Goal: Task Accomplishment & Management: Use online tool/utility

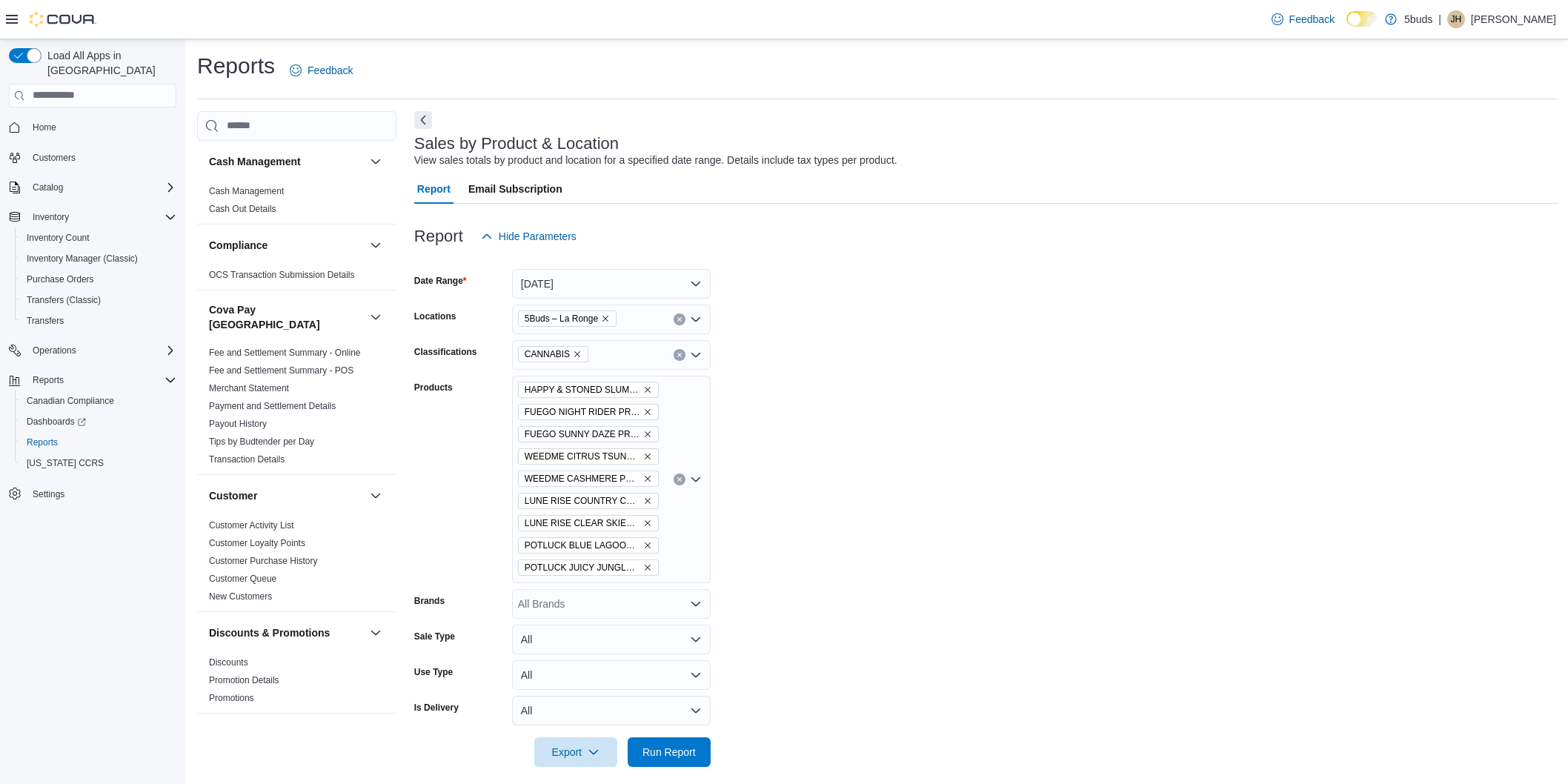
scroll to position [11, 0]
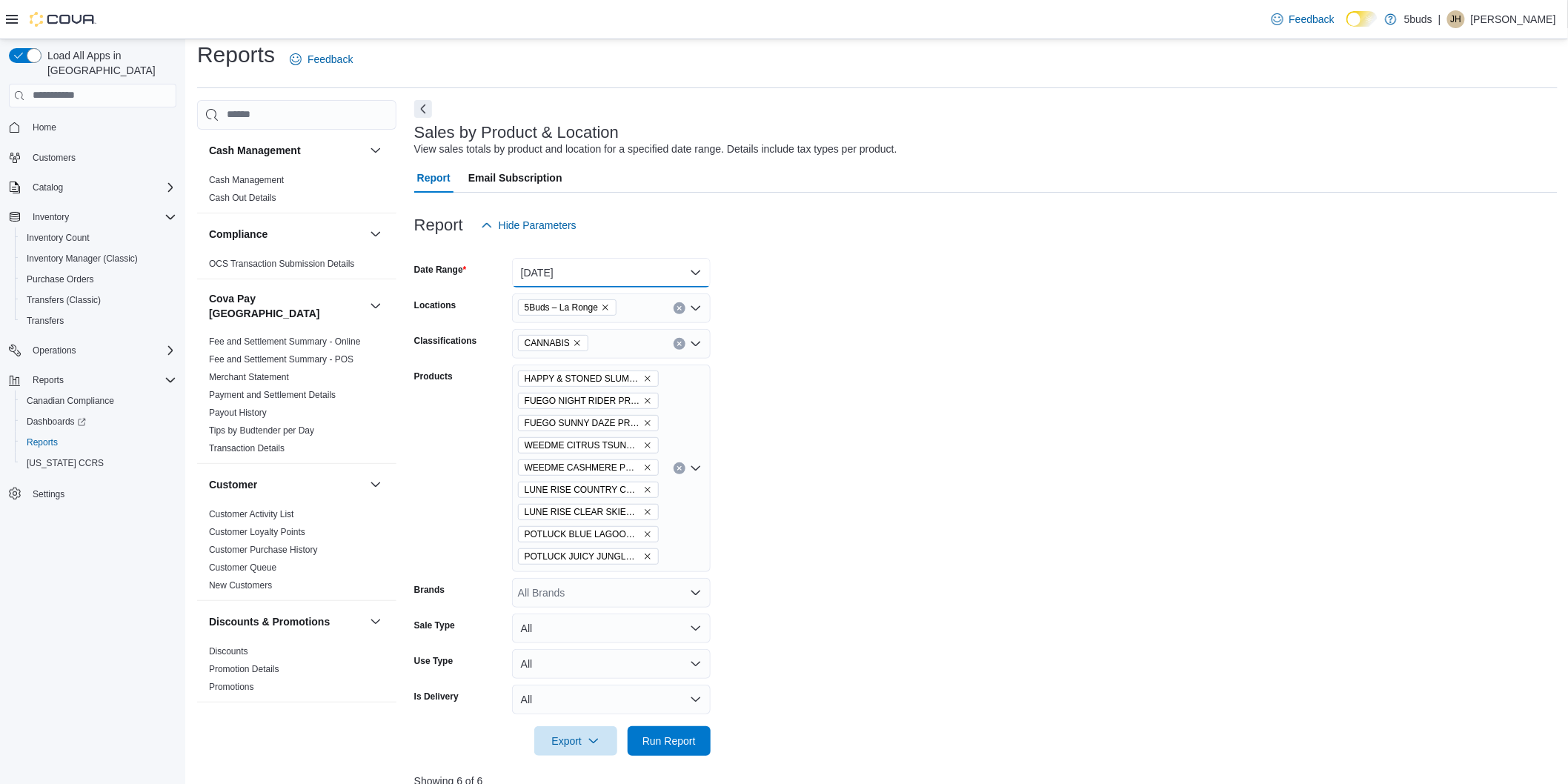
click at [643, 269] on button "Yesterday" at bounding box center [611, 273] width 199 height 30
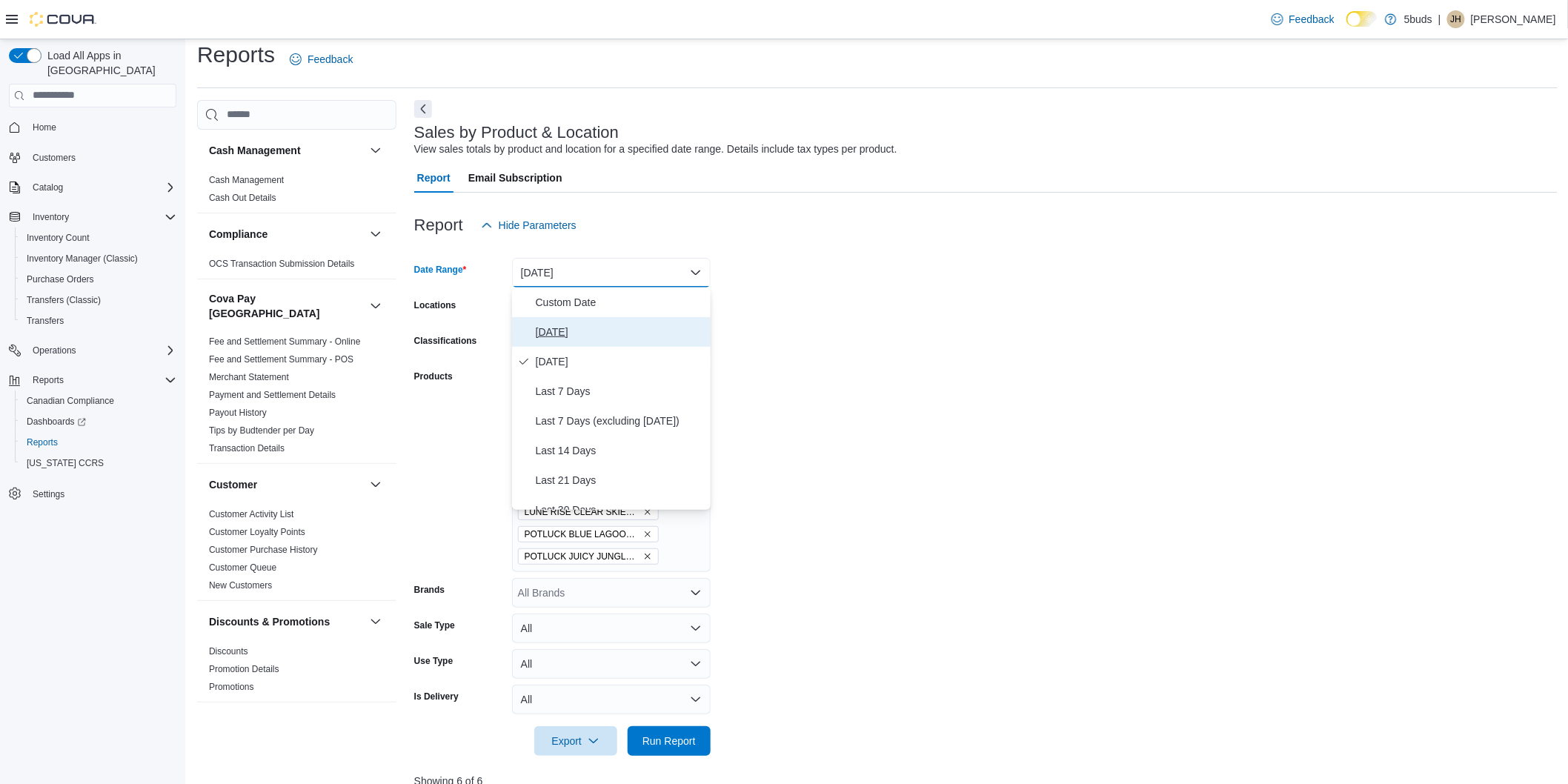
click at [549, 326] on span "[DATE]" at bounding box center [621, 332] width 169 height 17
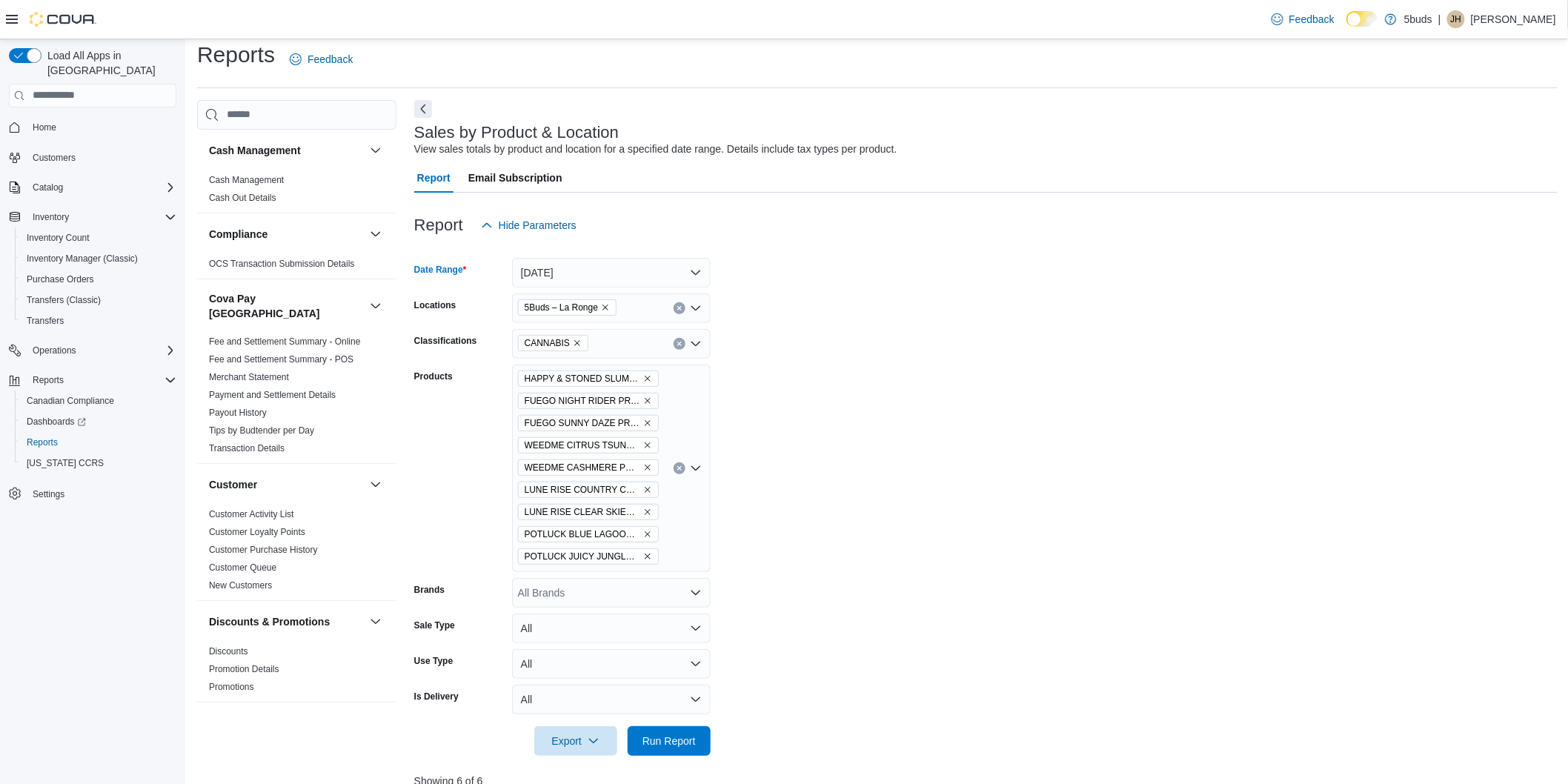
click at [855, 372] on form "Date Range Today Locations 5Buds – La Ronge Classifications CANNABIS Products H…" at bounding box center [986, 498] width 1144 height 516
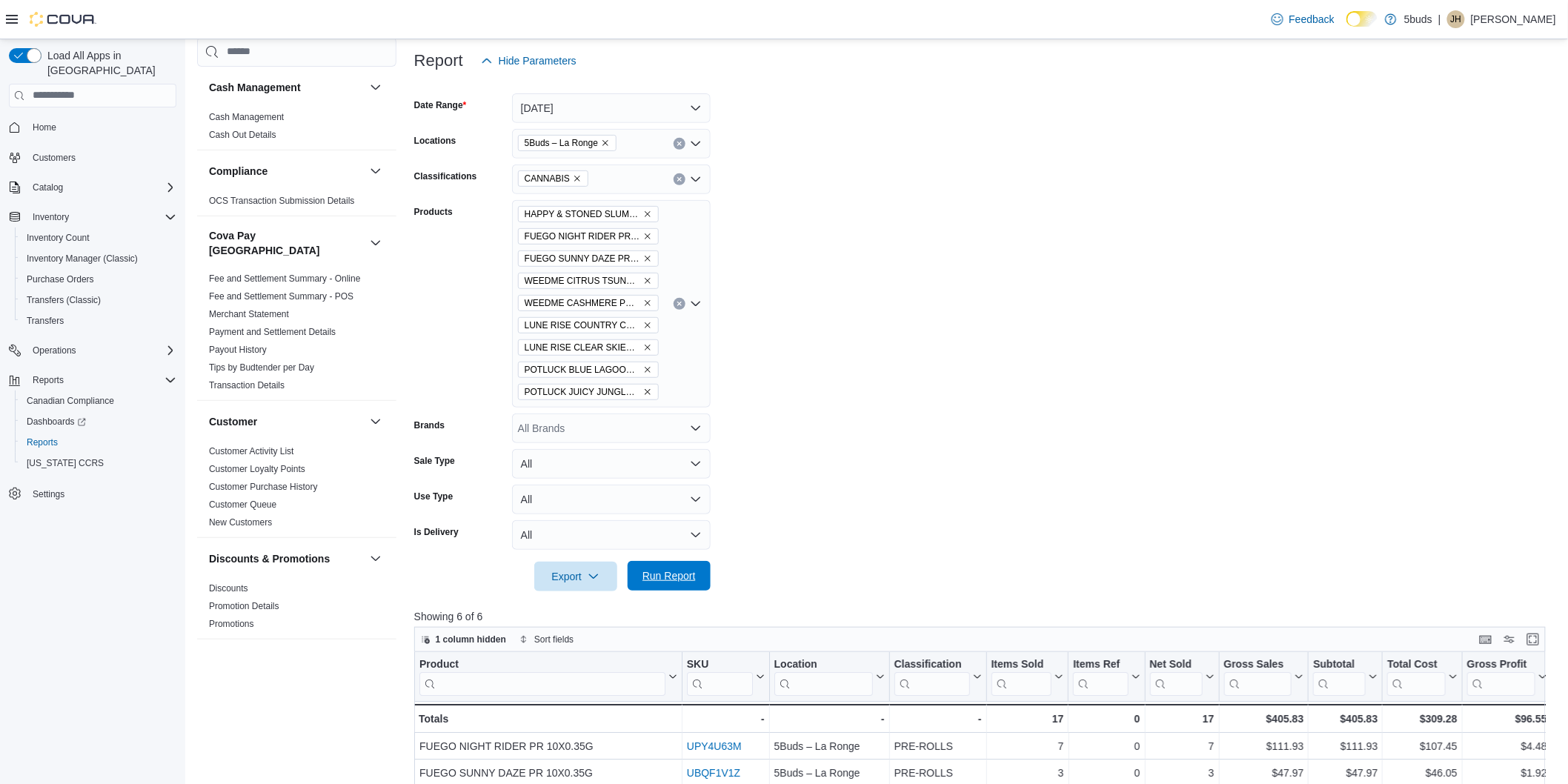
click at [668, 564] on span "Run Report" at bounding box center [669, 576] width 65 height 30
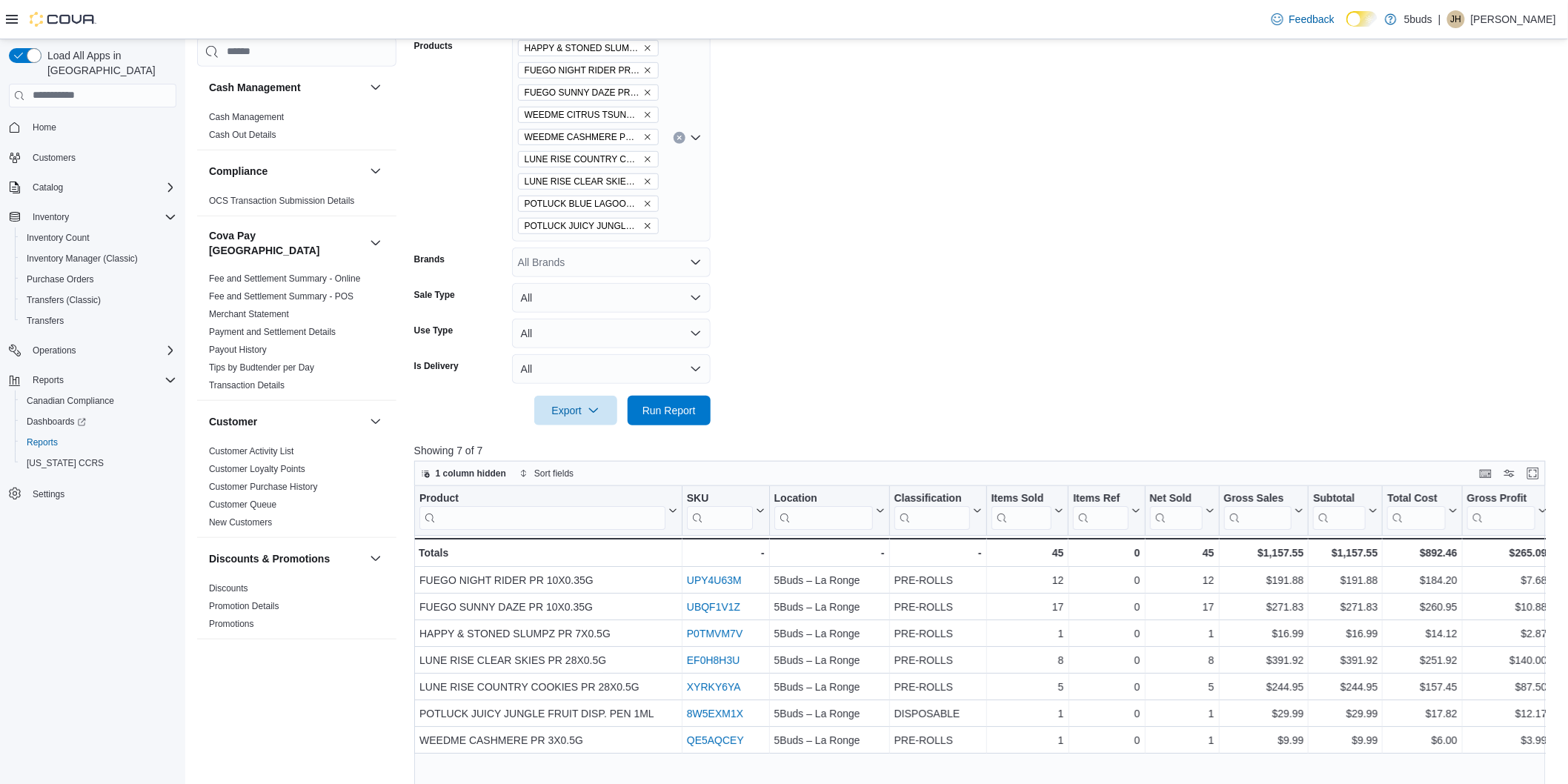
scroll to position [423, 0]
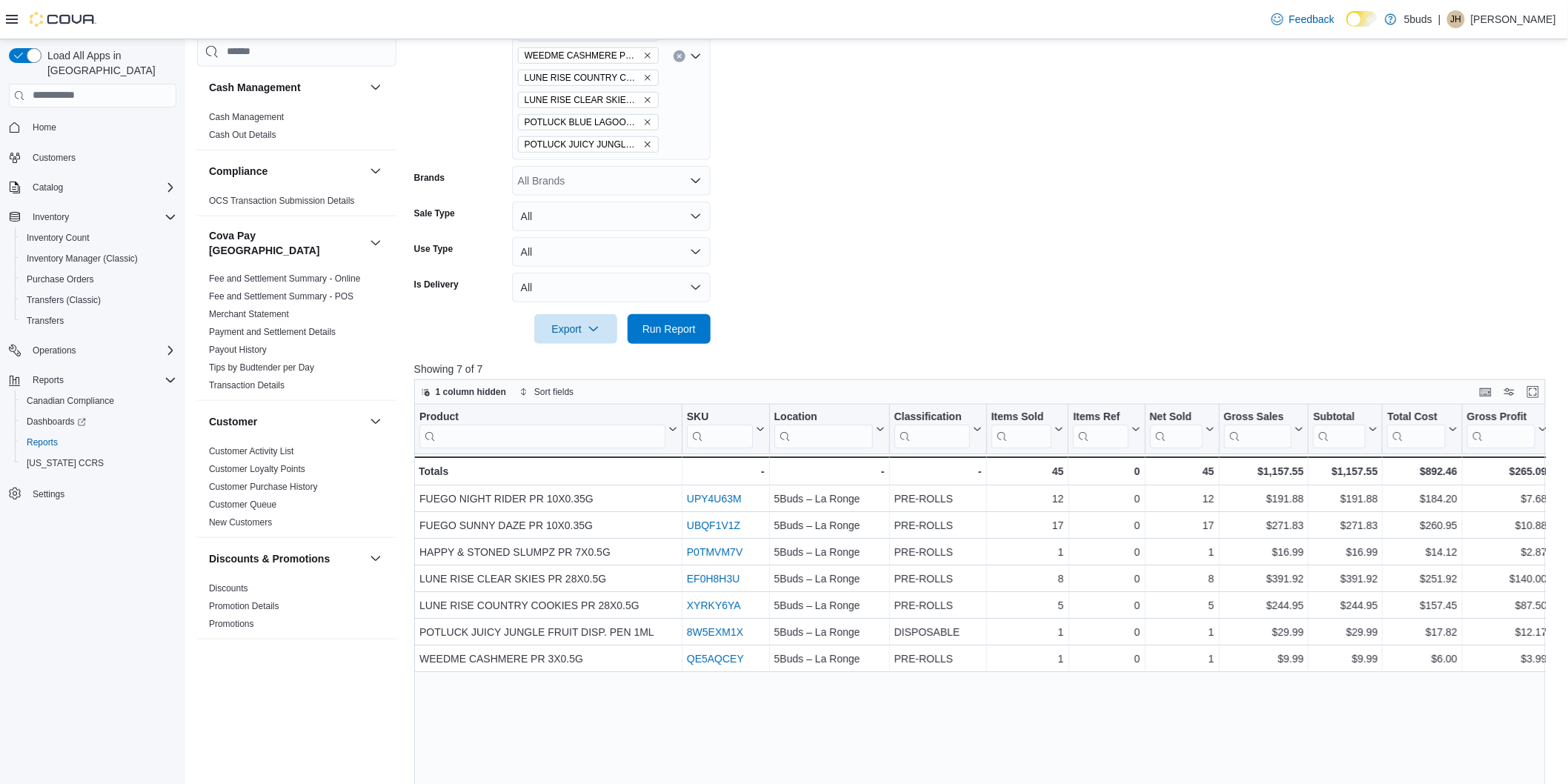
click at [793, 740] on div "Product Click to view column header actions SKU Click to view column header act…" at bounding box center [986, 706] width 1144 height 603
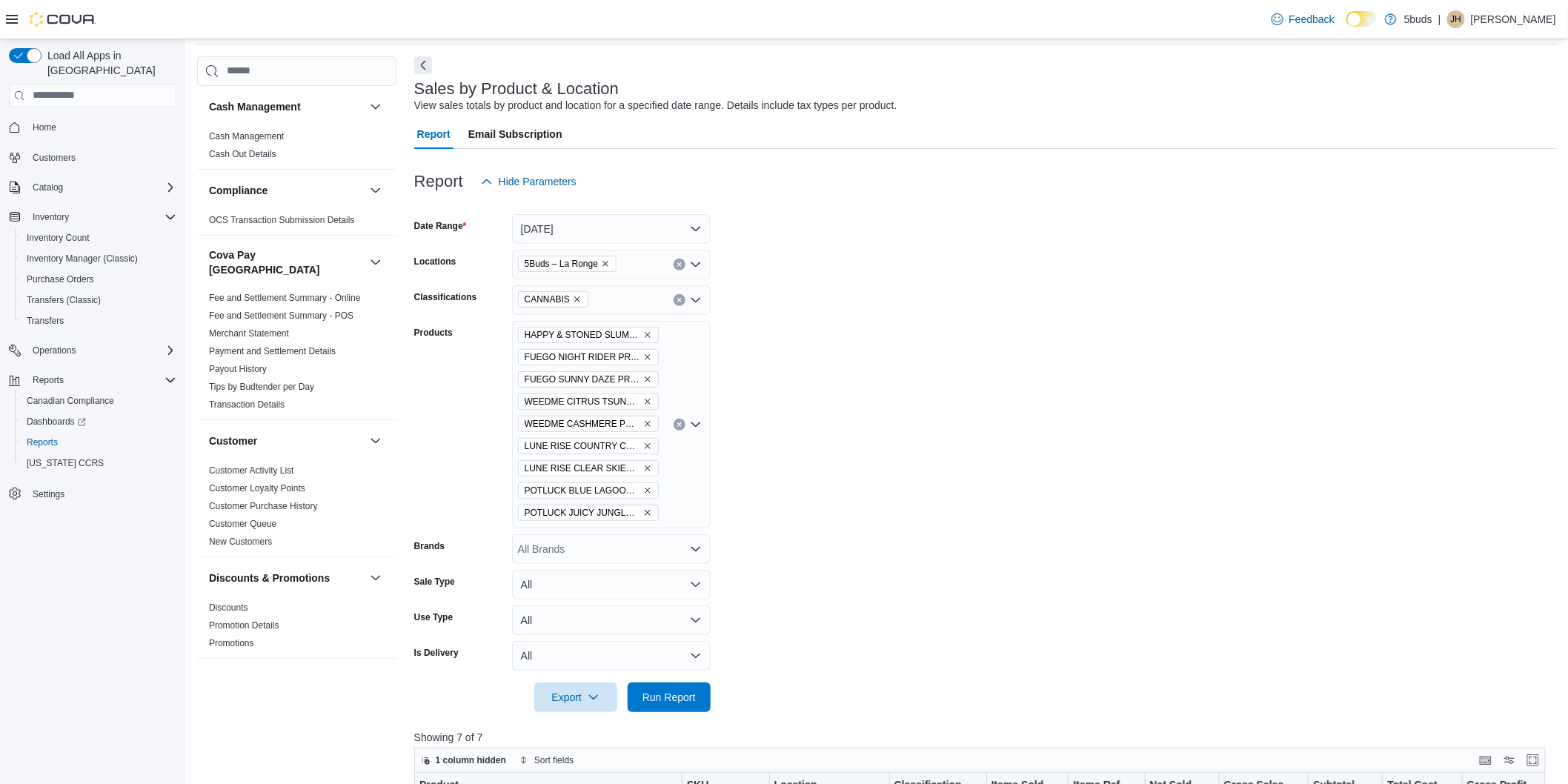
scroll to position [11, 0]
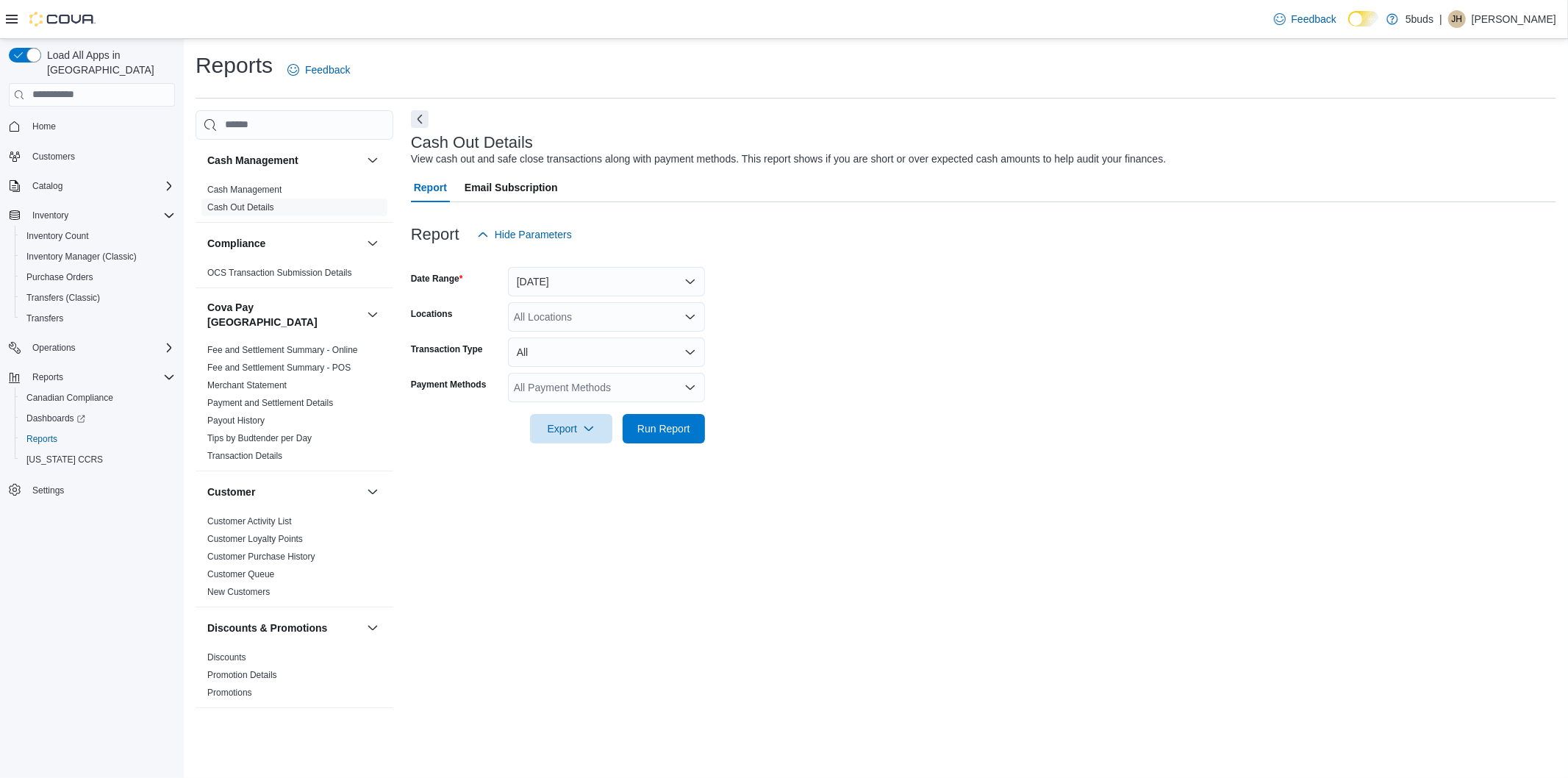
scroll to position [1006, 0]
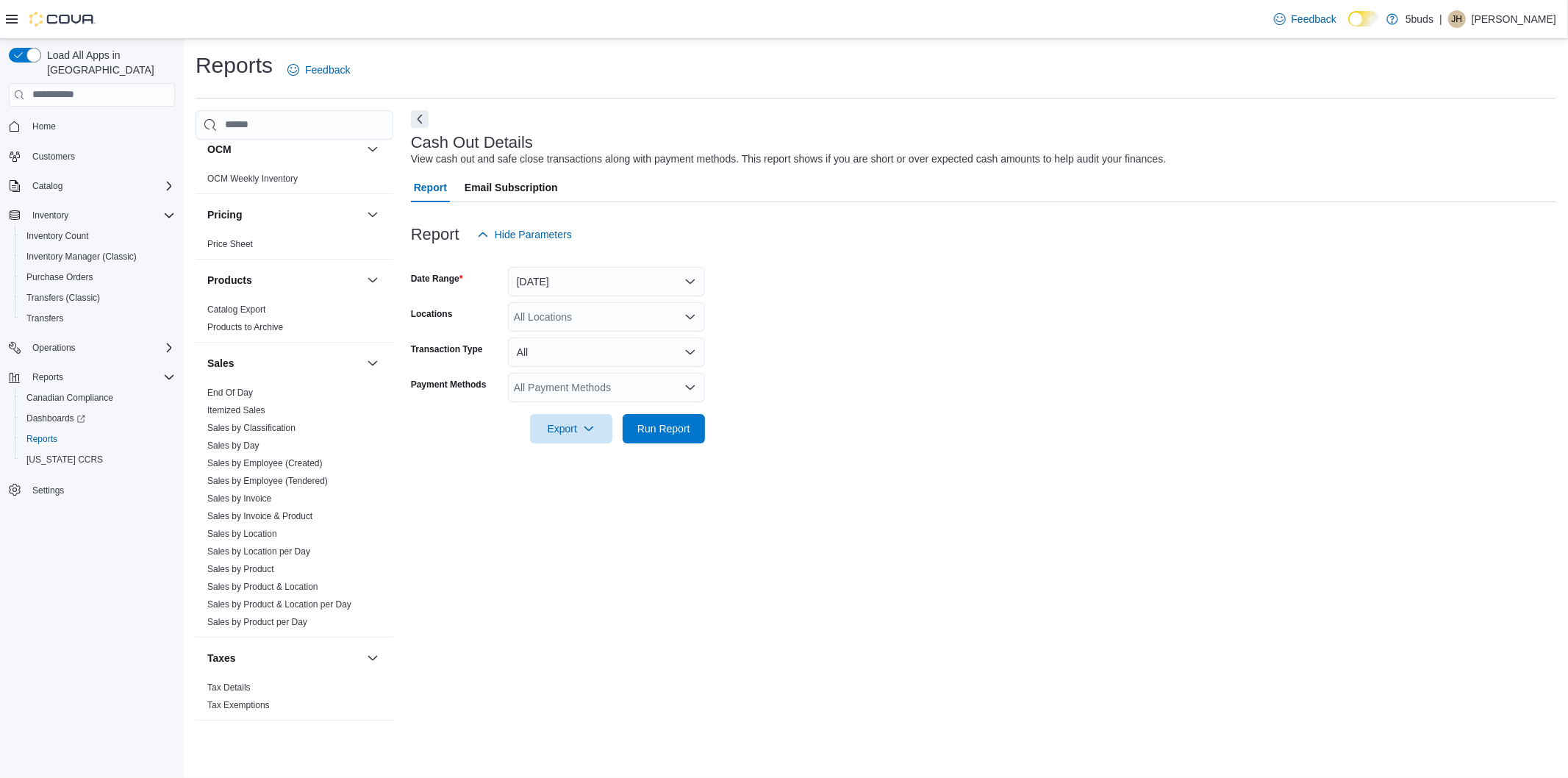
click at [600, 307] on div "All Locations" at bounding box center [606, 317] width 197 height 29
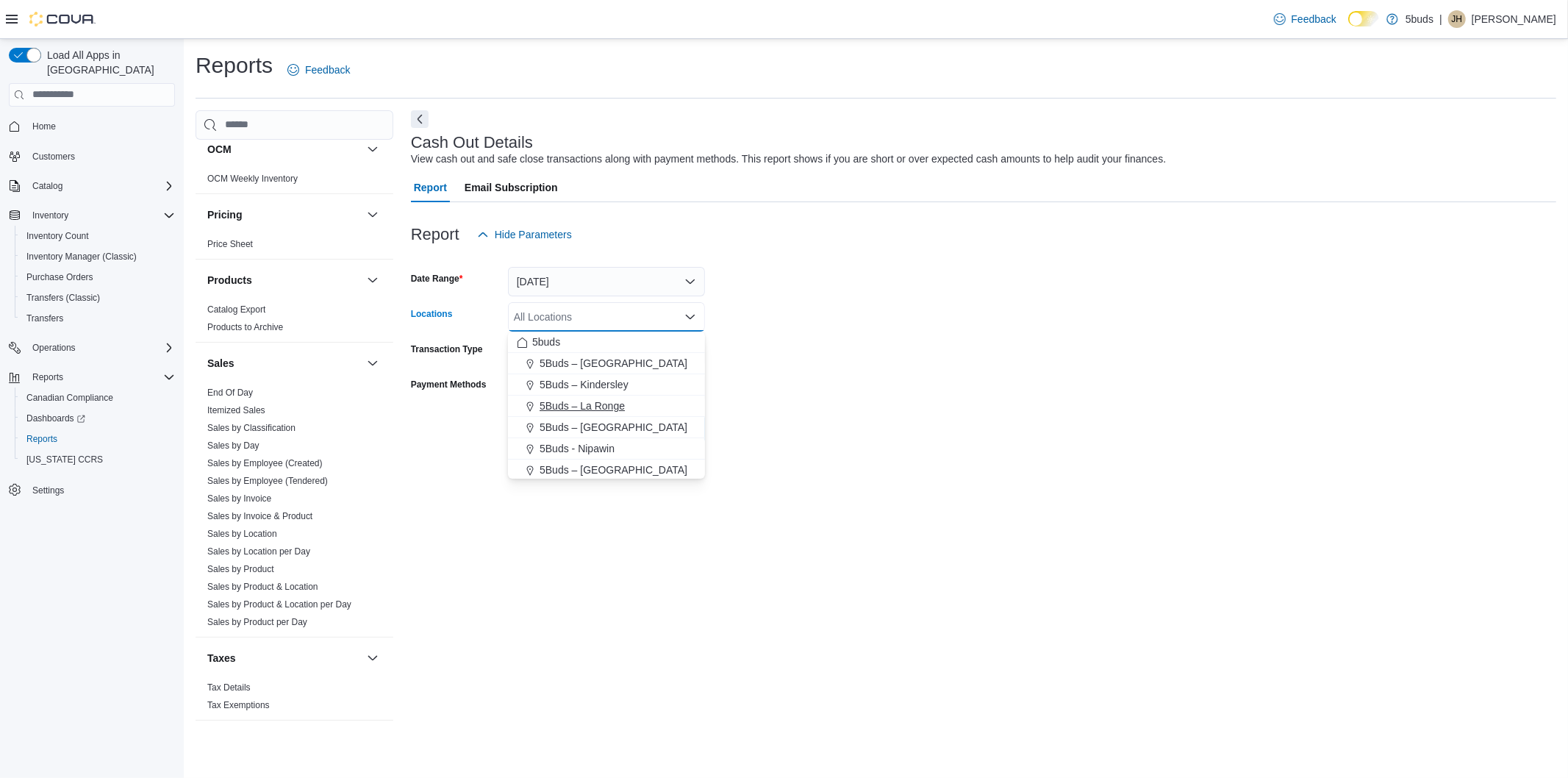
click at [599, 412] on span "5Buds – La Ronge" at bounding box center [582, 406] width 86 height 15
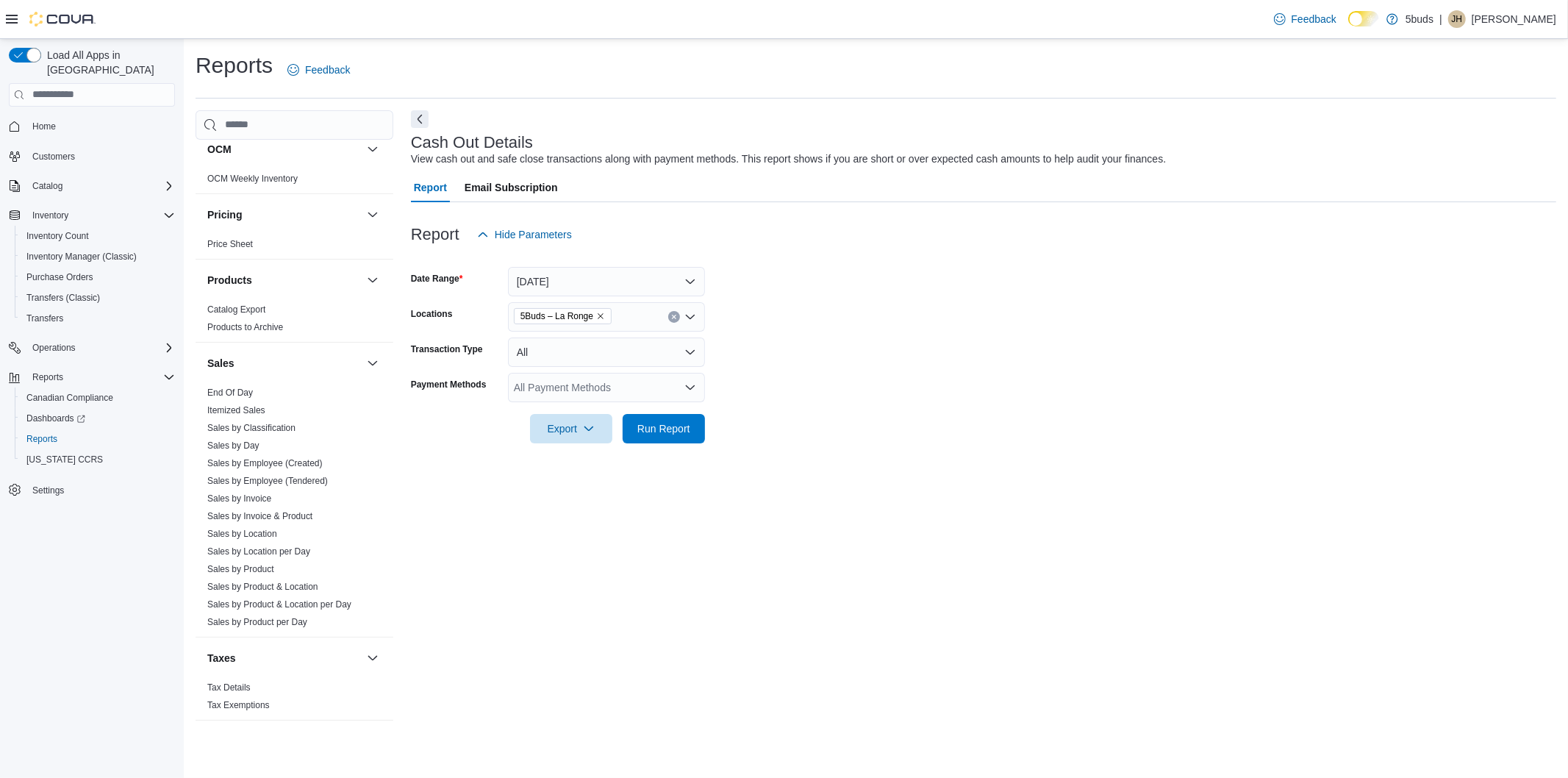
click at [855, 400] on form "Date Range Today Locations 5Buds – La Ronge Transaction Type All Payment Method…" at bounding box center [983, 346] width 1145 height 194
click at [586, 429] on icon "button" at bounding box center [589, 428] width 12 height 12
click at [591, 460] on span "Export to Excel" at bounding box center [573, 459] width 67 height 12
click at [590, 420] on span "Export" at bounding box center [571, 428] width 65 height 29
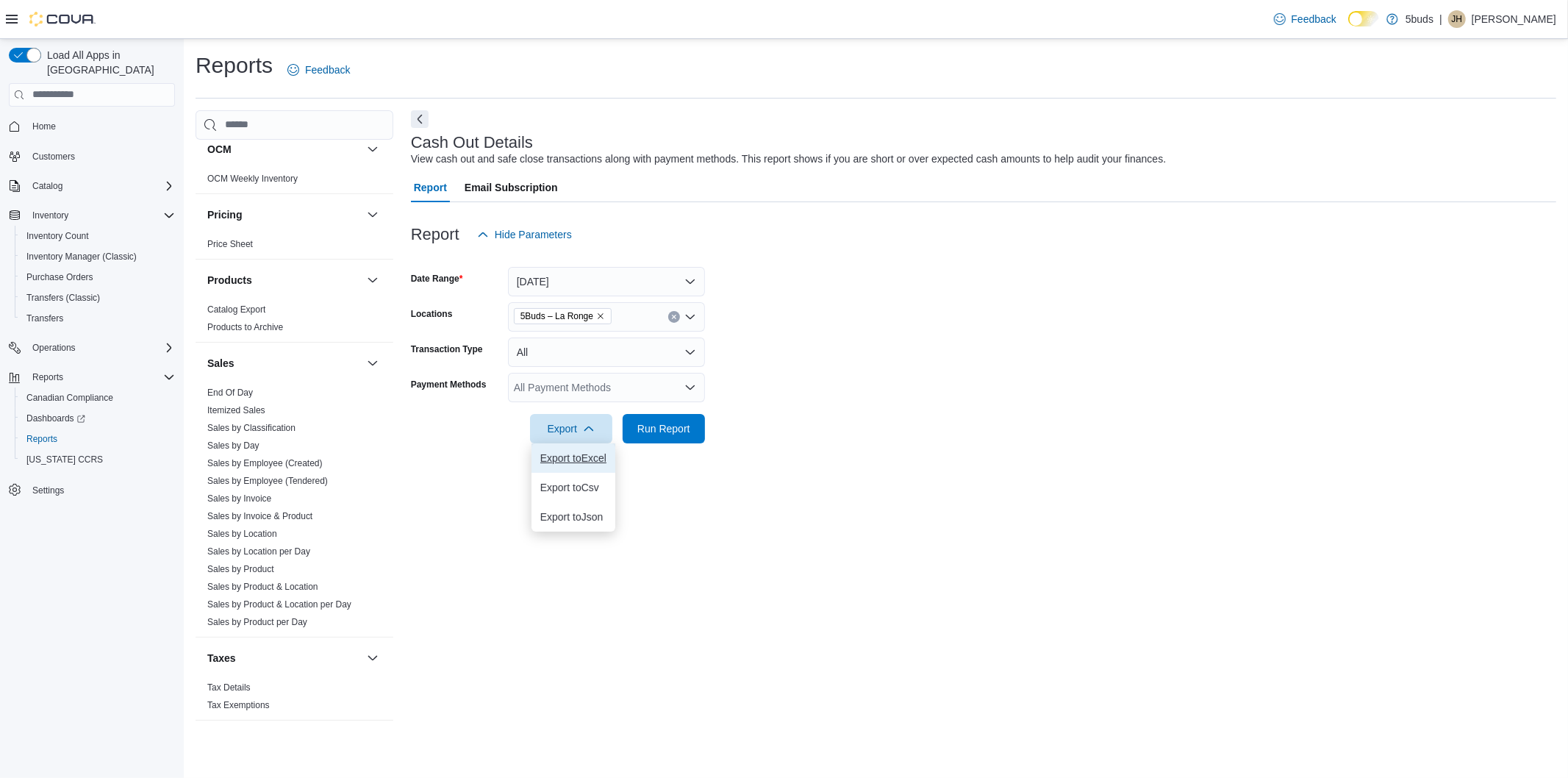
click at [572, 457] on span "Export to Excel" at bounding box center [573, 459] width 67 height 12
click at [331, 42] on div "Reports Feedback Cash Management Cash Management Cash Out Details Compliance OC…" at bounding box center [876, 387] width 1385 height 697
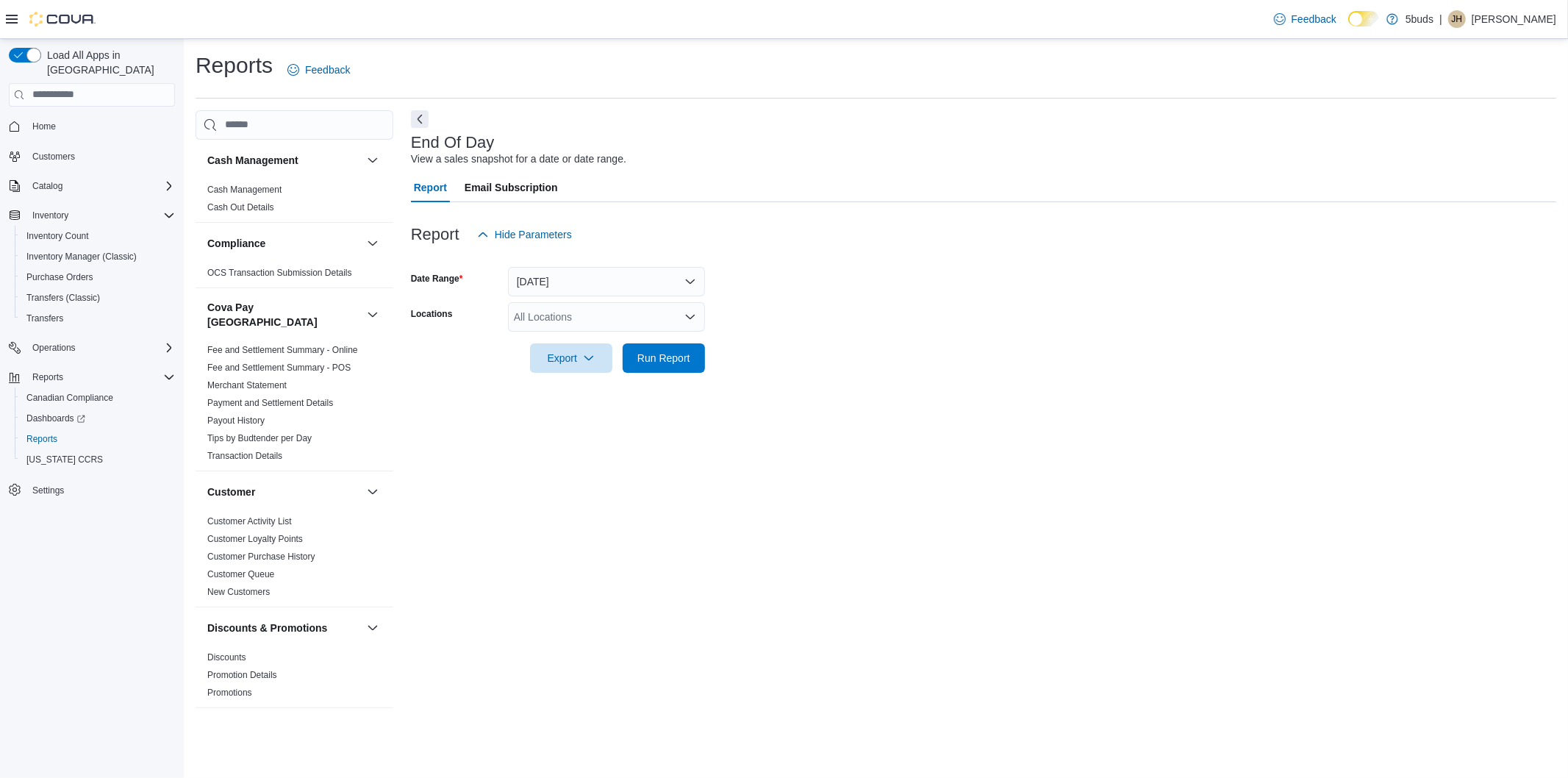
scroll to position [1006, 0]
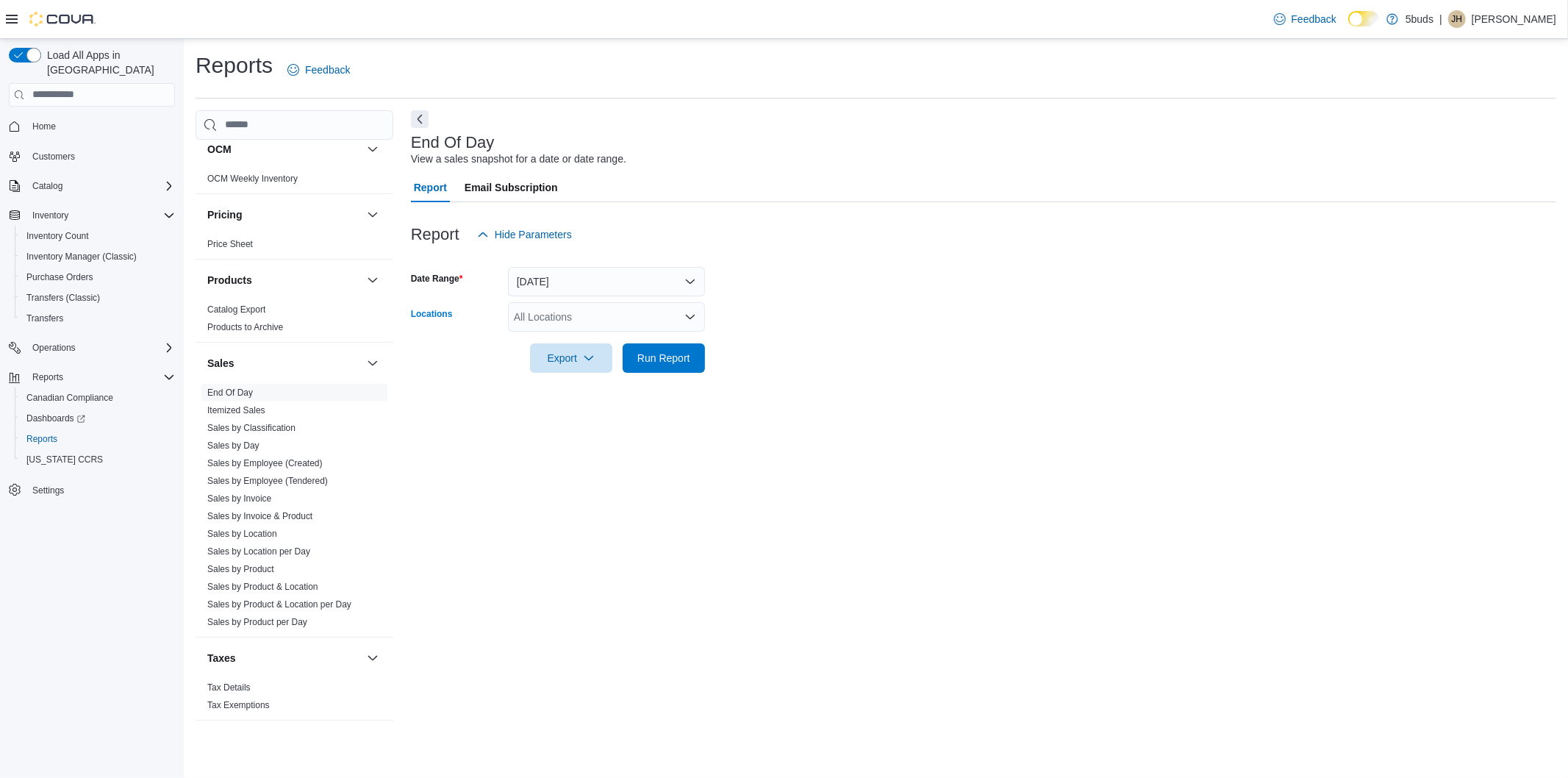
click at [590, 325] on div "All Locations" at bounding box center [606, 317] width 197 height 29
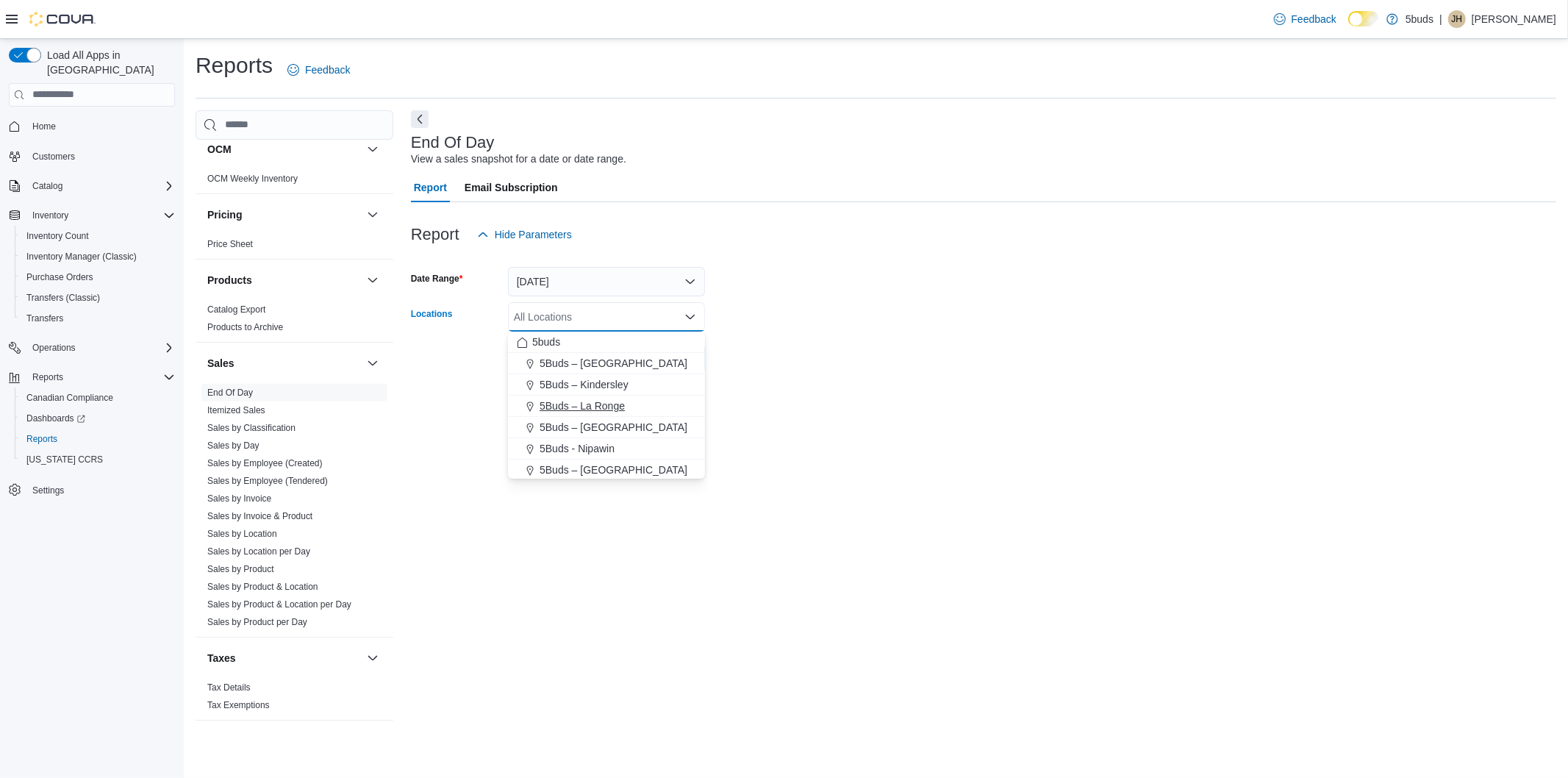
click at [596, 400] on span "5Buds – La Ronge" at bounding box center [582, 406] width 86 height 15
click at [765, 363] on form "Date Range [DATE] Locations 5Buds – [GEOGRAPHIC_DATA] Combo box. Selected. 5Bud…" at bounding box center [983, 311] width 1145 height 124
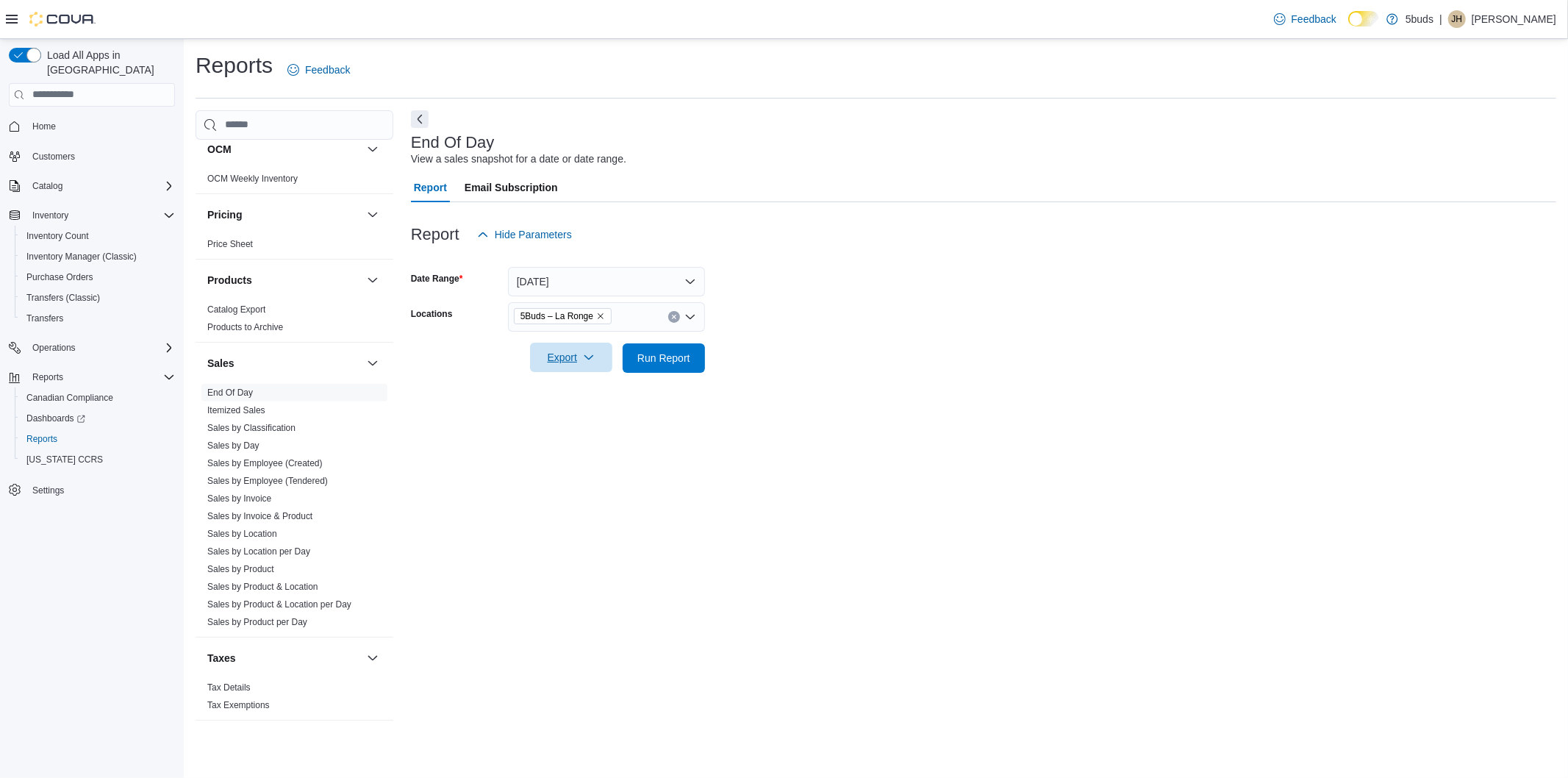
click at [559, 359] on span "Export" at bounding box center [571, 357] width 65 height 29
click at [562, 379] on button "Export to Excel" at bounding box center [573, 388] width 84 height 29
